Goal: Information Seeking & Learning: Learn about a topic

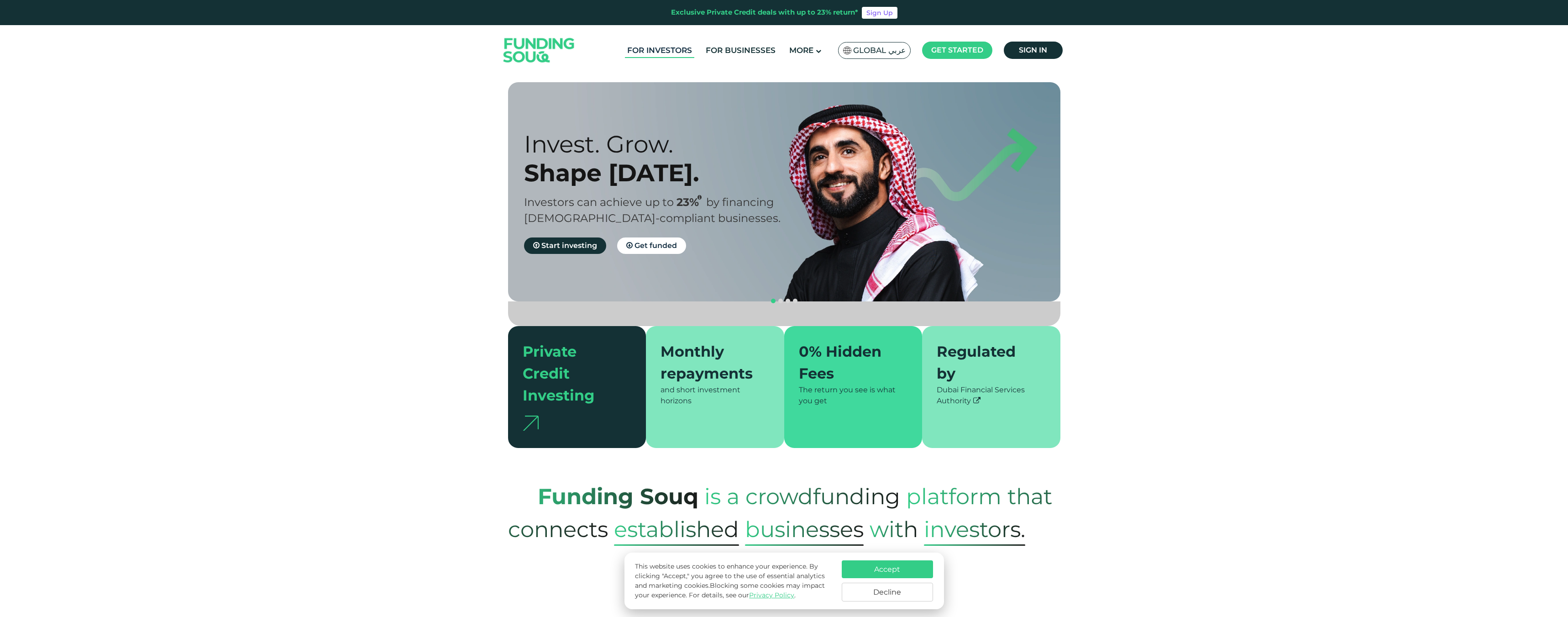
click at [682, 52] on link "For Investors" at bounding box center [660, 50] width 69 height 15
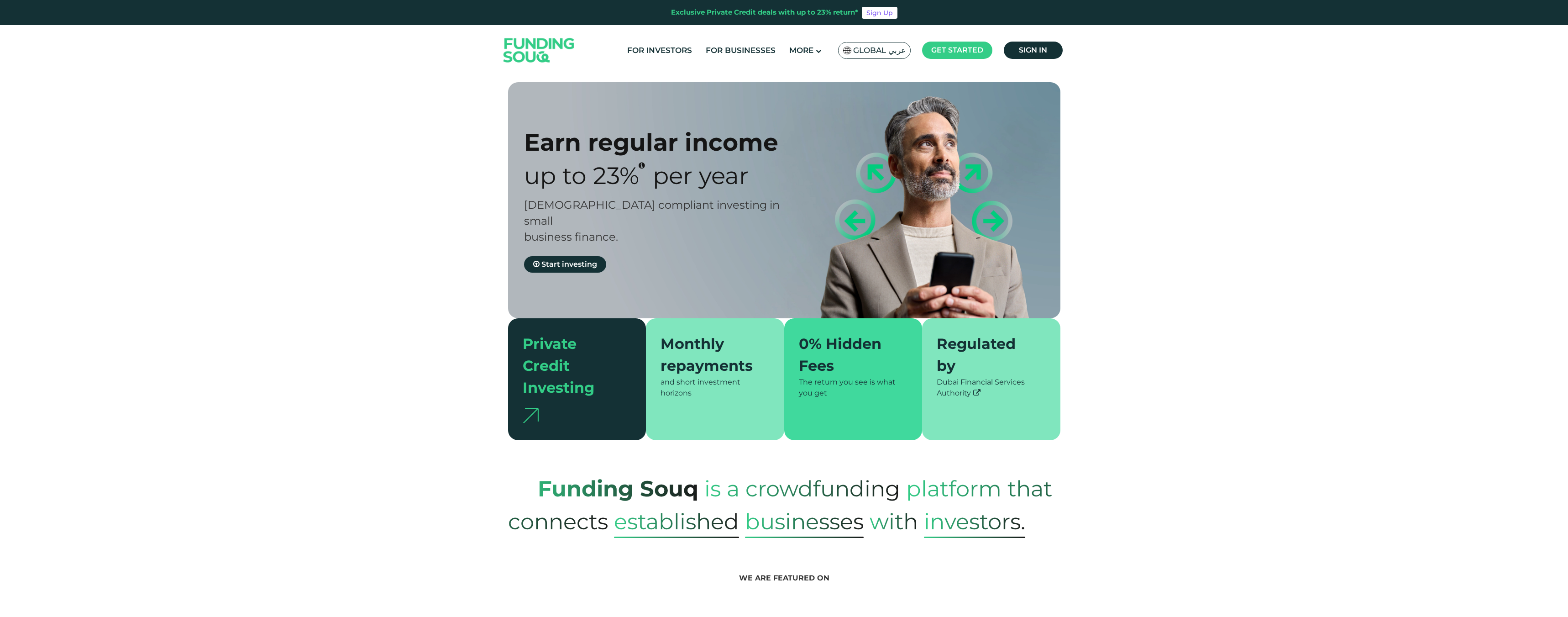
type tc-range-slider "4"
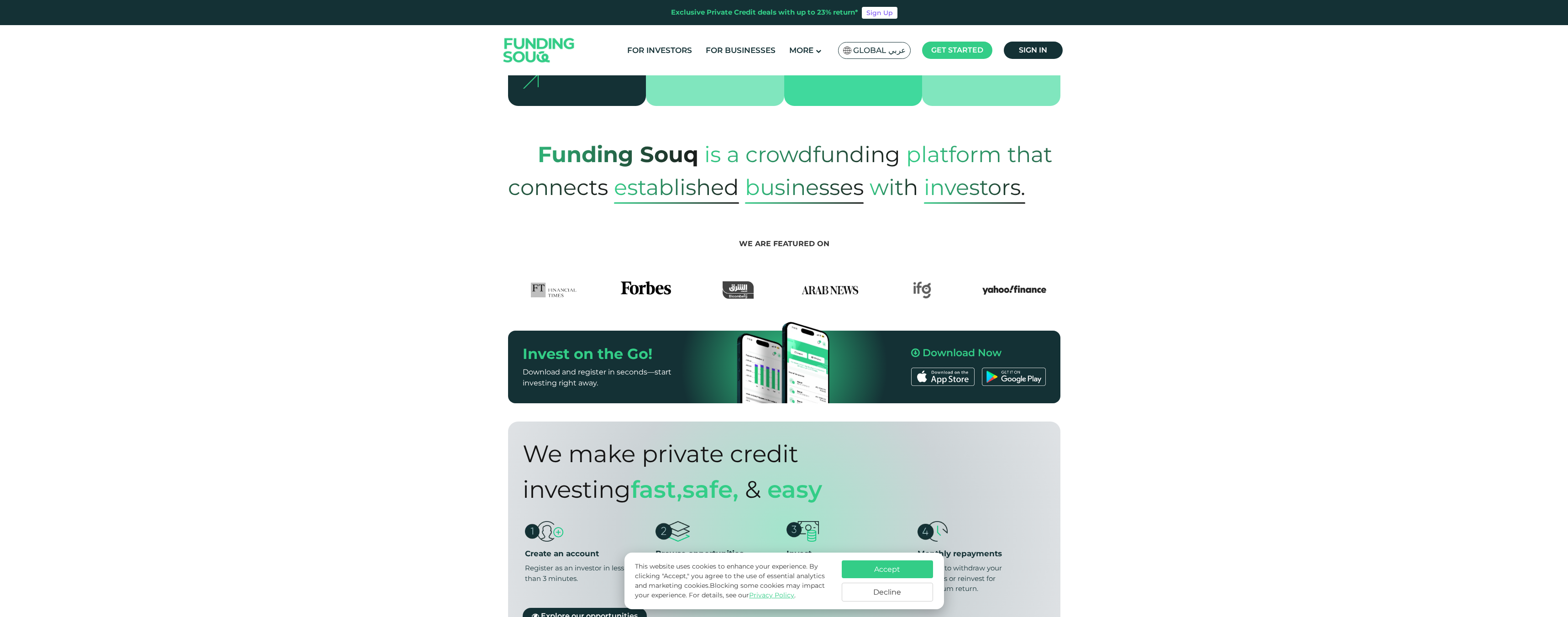
scroll to position [335, 0]
drag, startPoint x: 531, startPoint y: 130, endPoint x: 695, endPoint y: 138, distance: 164.2
click at [695, 138] on span "Funding Souq" at bounding box center [603, 153] width 191 height 44
copy span "Funding Souq"
